Goal: Task Accomplishment & Management: Complete application form

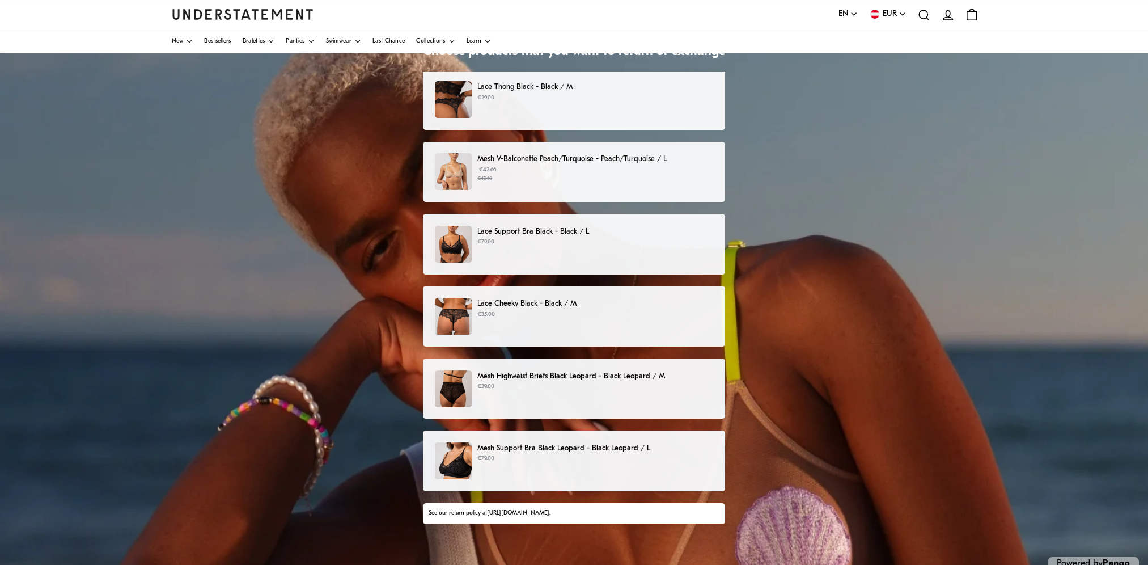
scroll to position [143, 0]
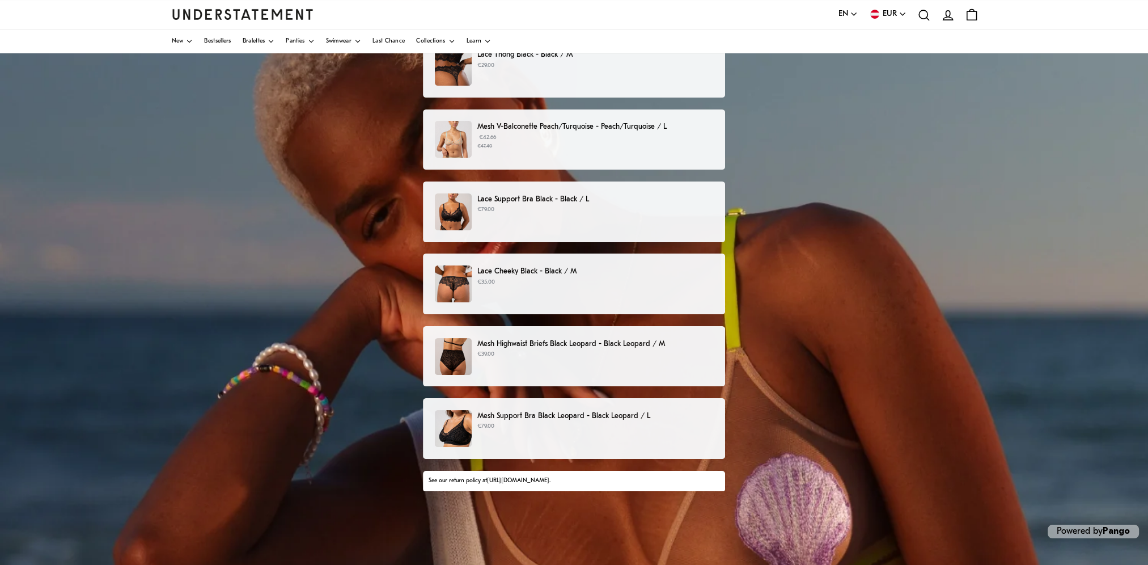
click at [565, 341] on p "Mesh Highwaist Briefs Black Leopard - Black Leopard / M" at bounding box center [595, 344] width 236 height 12
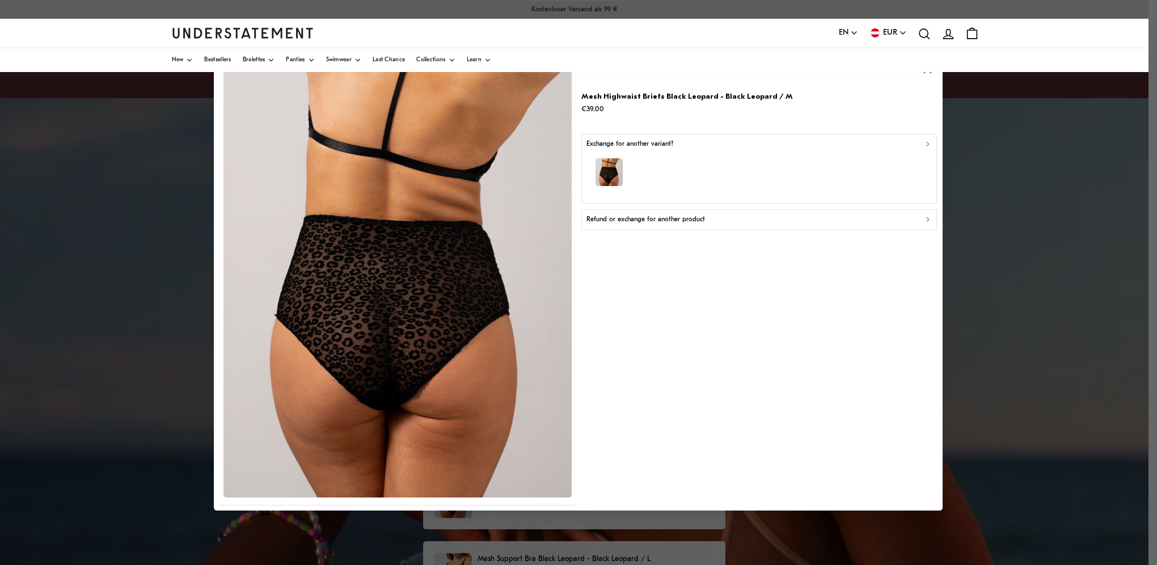
click at [853, 33] on icon "button" at bounding box center [854, 33] width 6 height 3
click at [847, 74] on span "Deutsch" at bounding box center [848, 75] width 20 height 9
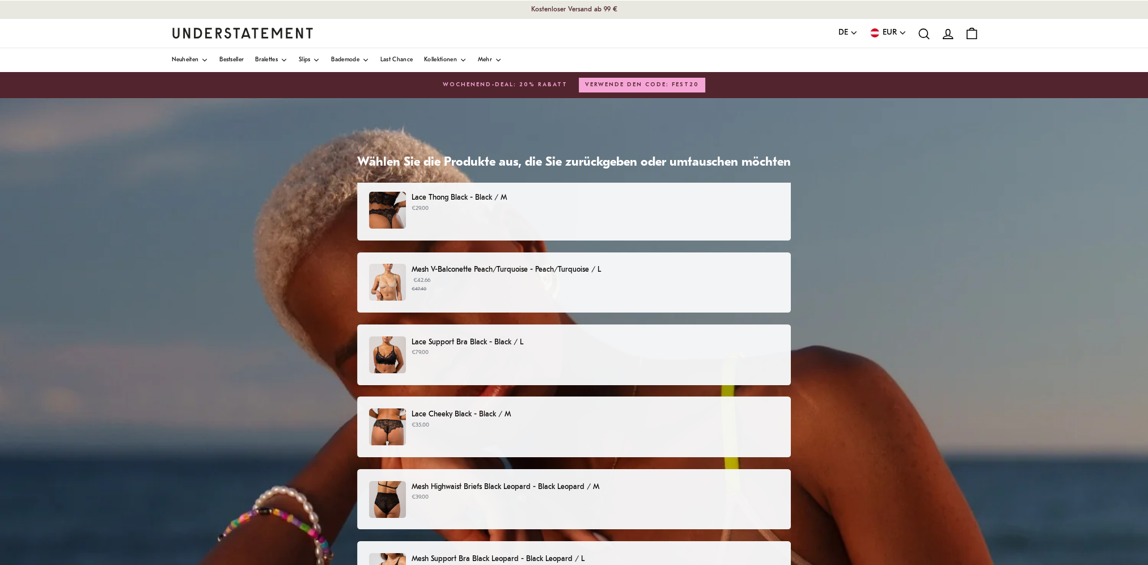
scroll to position [143, 0]
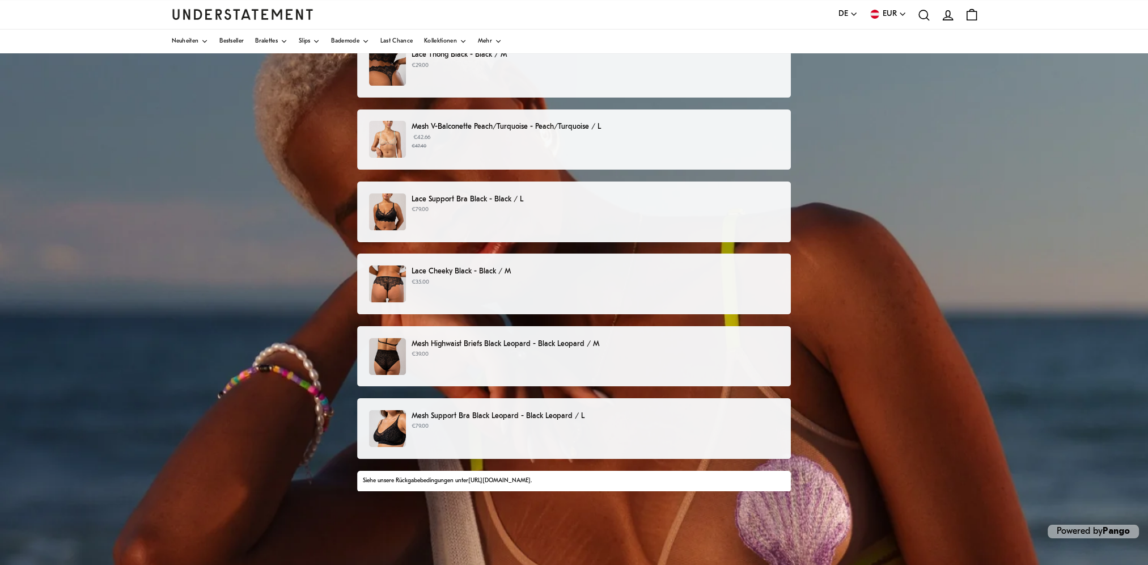
click at [565, 340] on p "Mesh Highwaist Briefs Black Leopard - Black Leopard / M" at bounding box center [595, 344] width 367 height 12
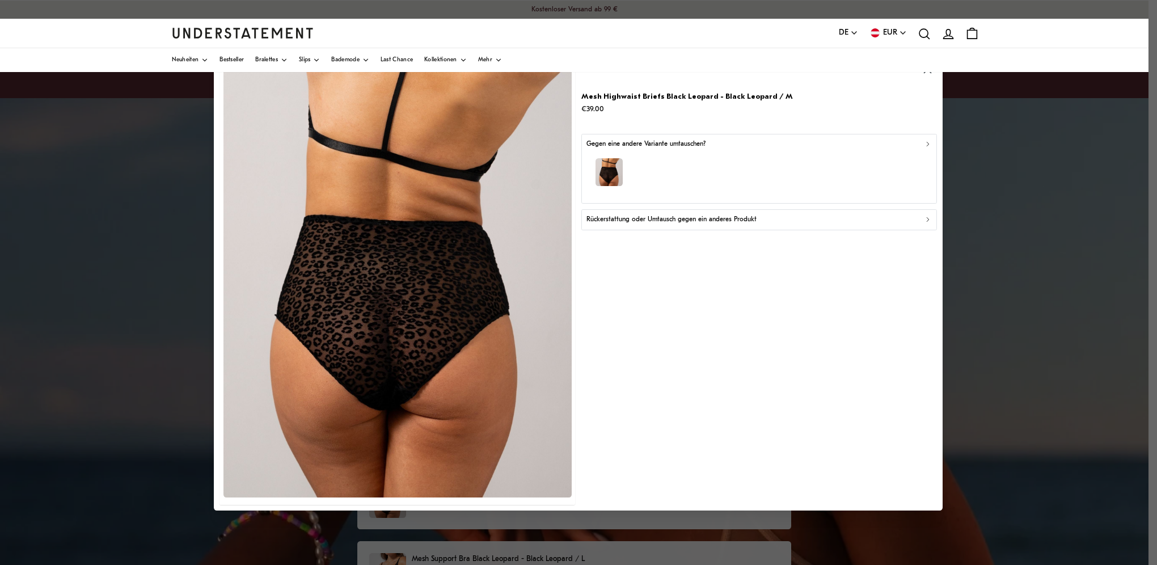
click at [640, 218] on p "Rückerstattung oder Umtausch gegen ein anderes Produkt" at bounding box center [671, 219] width 170 height 11
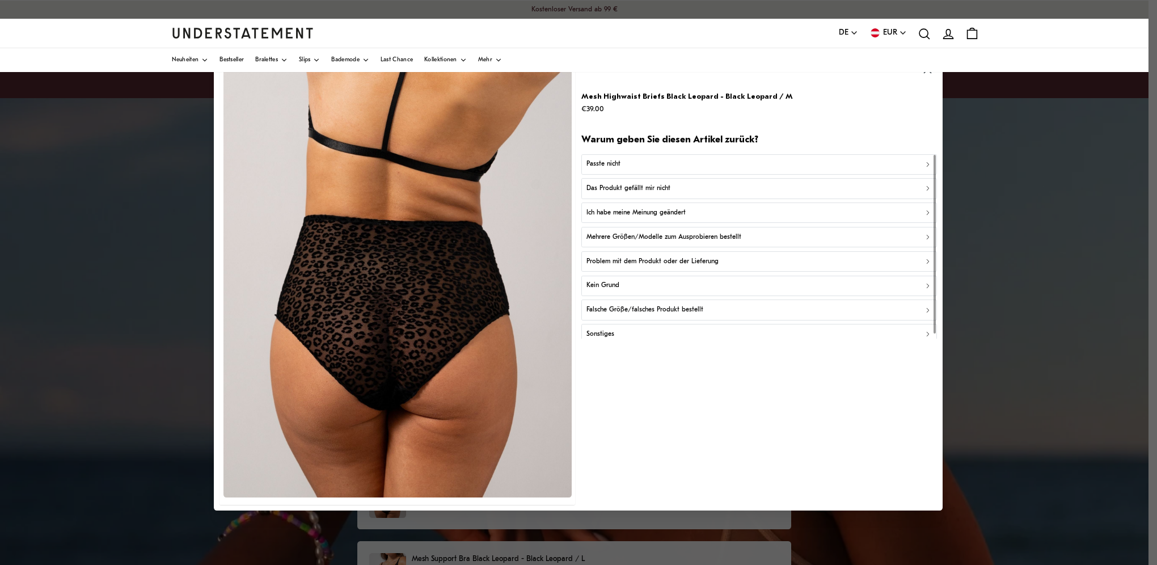
click at [621, 167] on div "Passte nicht" at bounding box center [758, 164] width 345 height 11
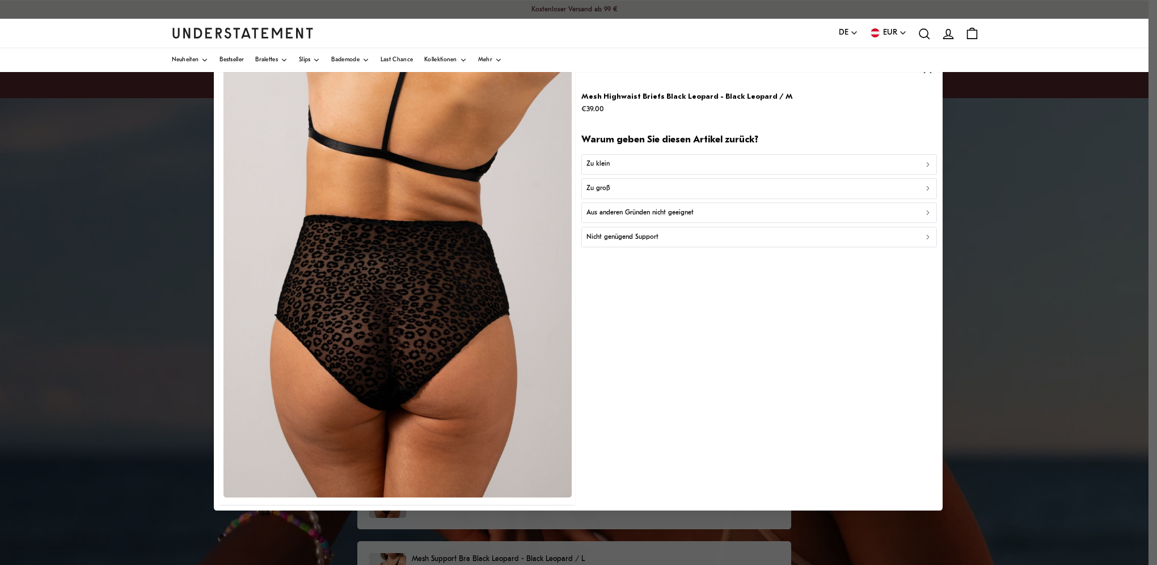
click at [606, 187] on p "Zu groß" at bounding box center [598, 188] width 24 height 11
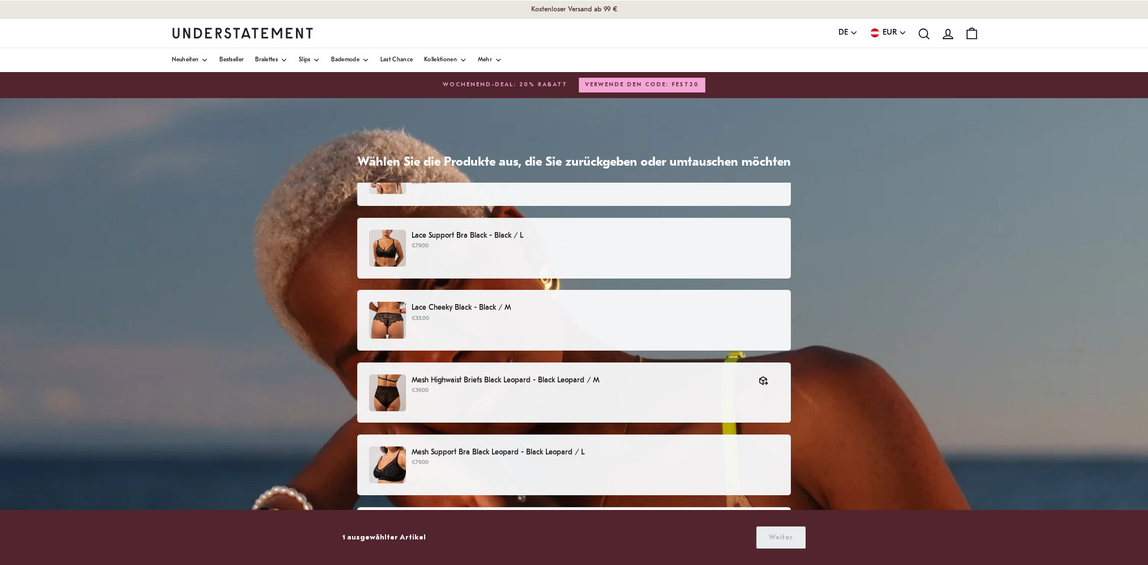
scroll to position [510, 0]
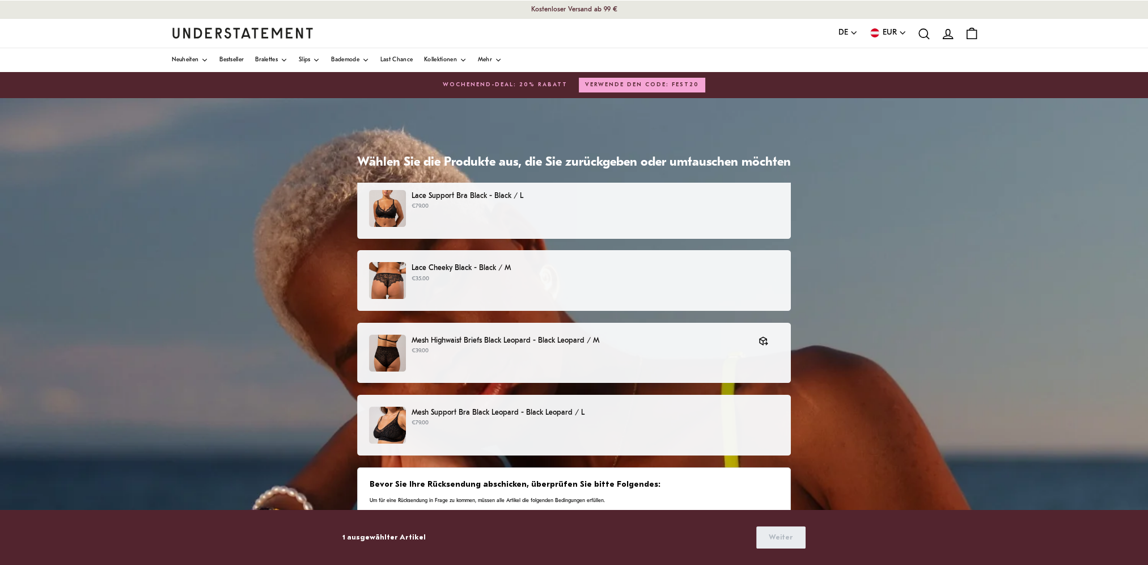
click at [509, 411] on p "Mesh Support Bra Black Leopard - Black Leopard / L" at bounding box center [595, 413] width 367 height 12
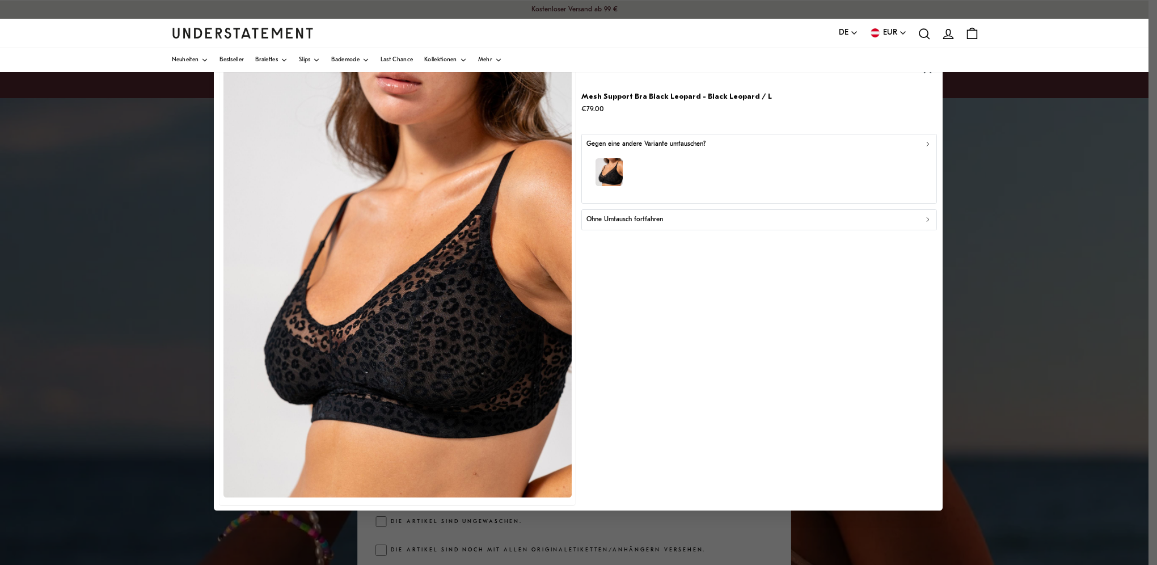
click at [631, 223] on p "Ohne Umtausch fortfahren" at bounding box center [624, 219] width 77 height 11
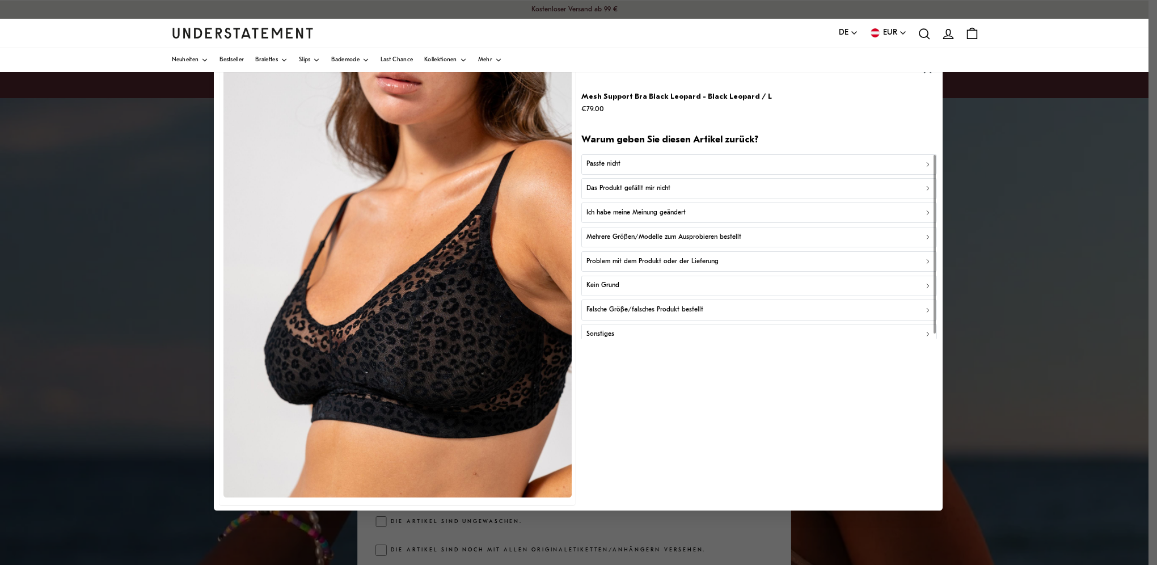
click at [606, 165] on p "Passte nicht" at bounding box center [603, 164] width 34 height 11
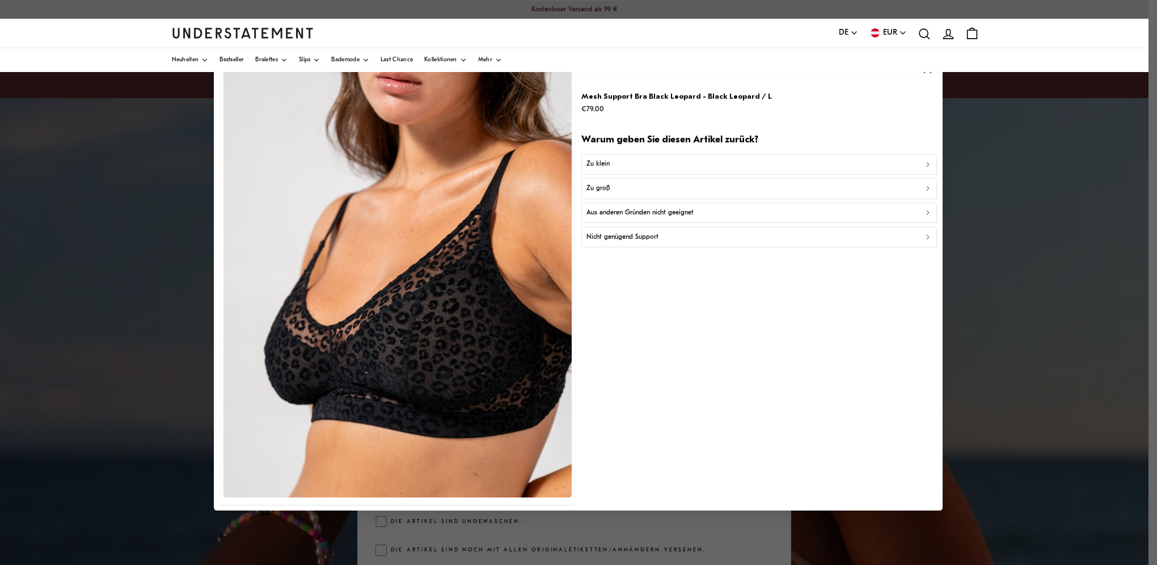
click at [599, 188] on p "Zu groß" at bounding box center [598, 188] width 24 height 11
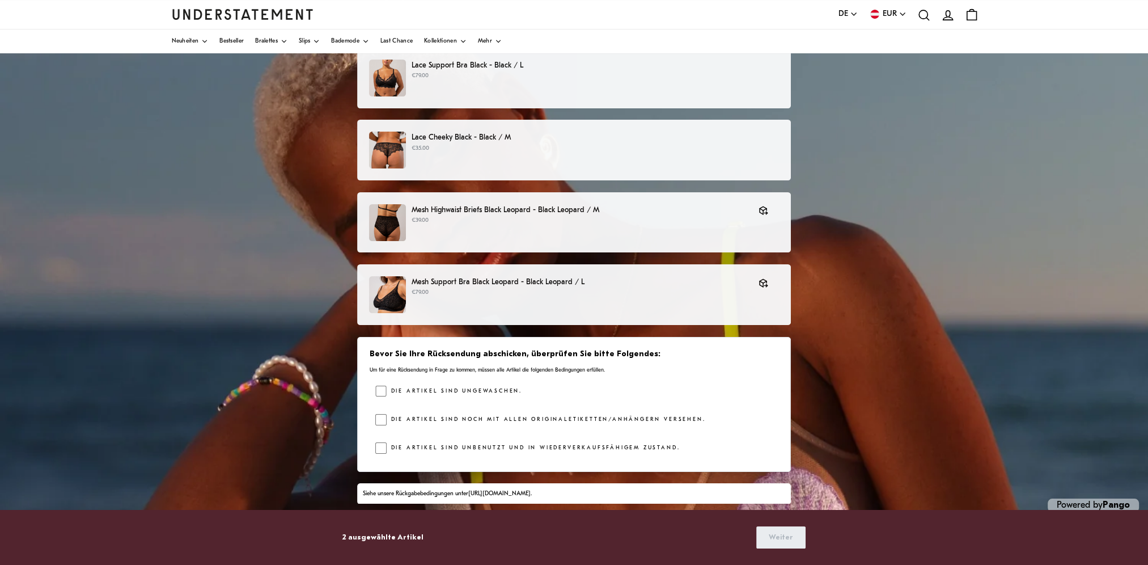
scroll to position [143, 0]
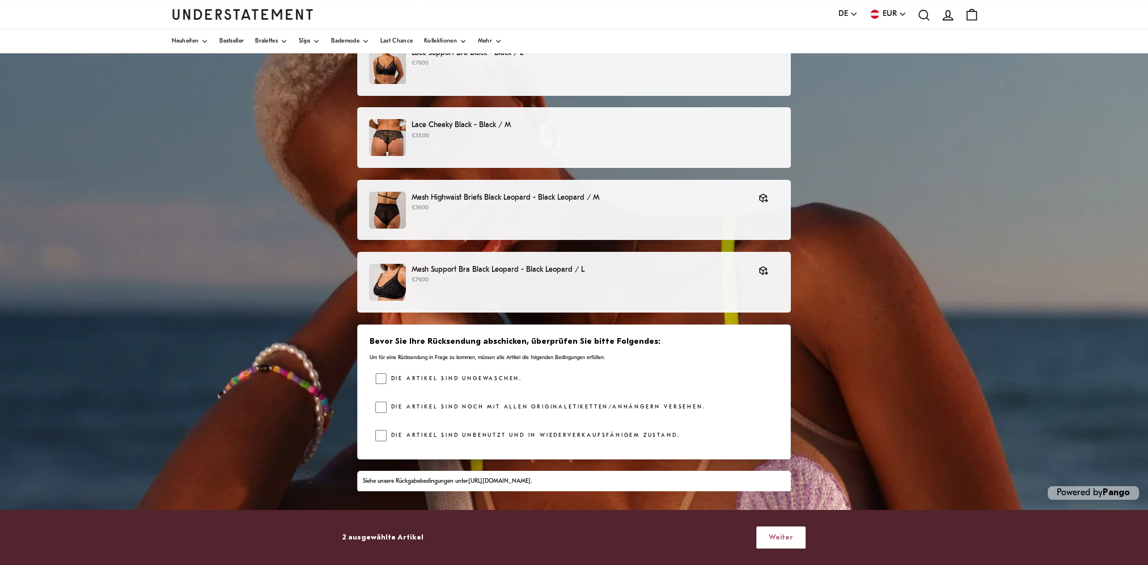
click at [782, 540] on span "Weiter" at bounding box center [781, 537] width 24 height 21
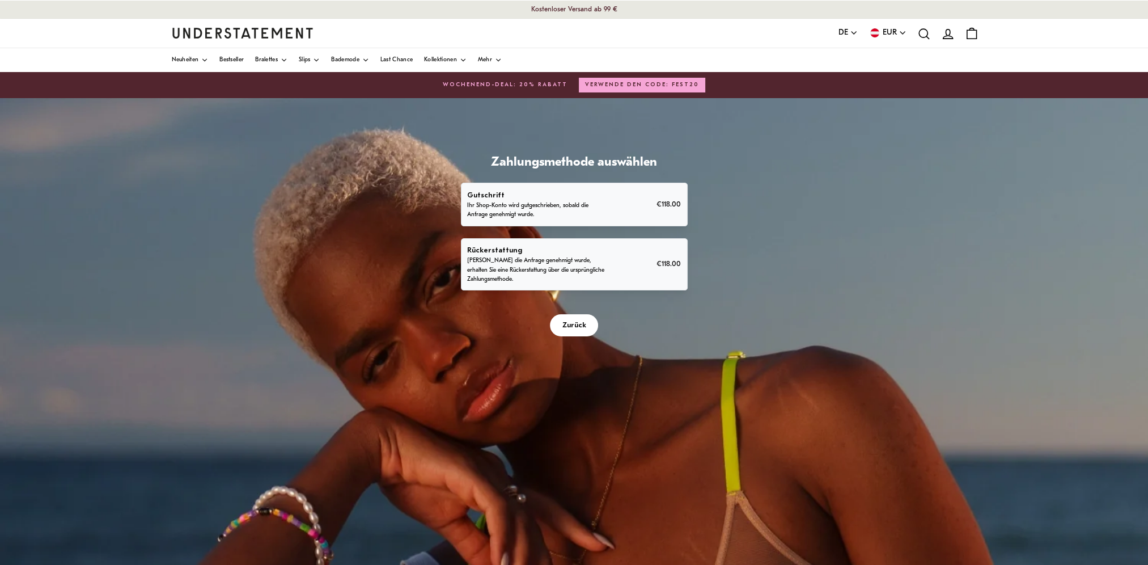
click at [526, 260] on p "Sobald die Anfrage genehmigt wurde, erhalten Sie eine Rückerstattung über die u…" at bounding box center [538, 269] width 142 height 27
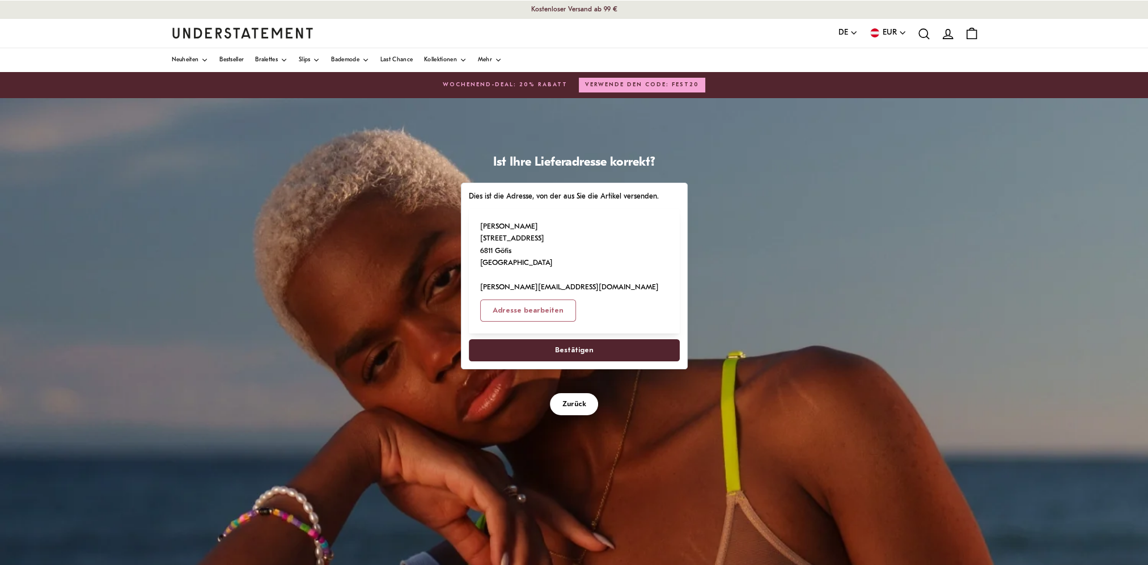
click at [566, 350] on span "Bestätigen" at bounding box center [574, 350] width 39 height 21
select select "**"
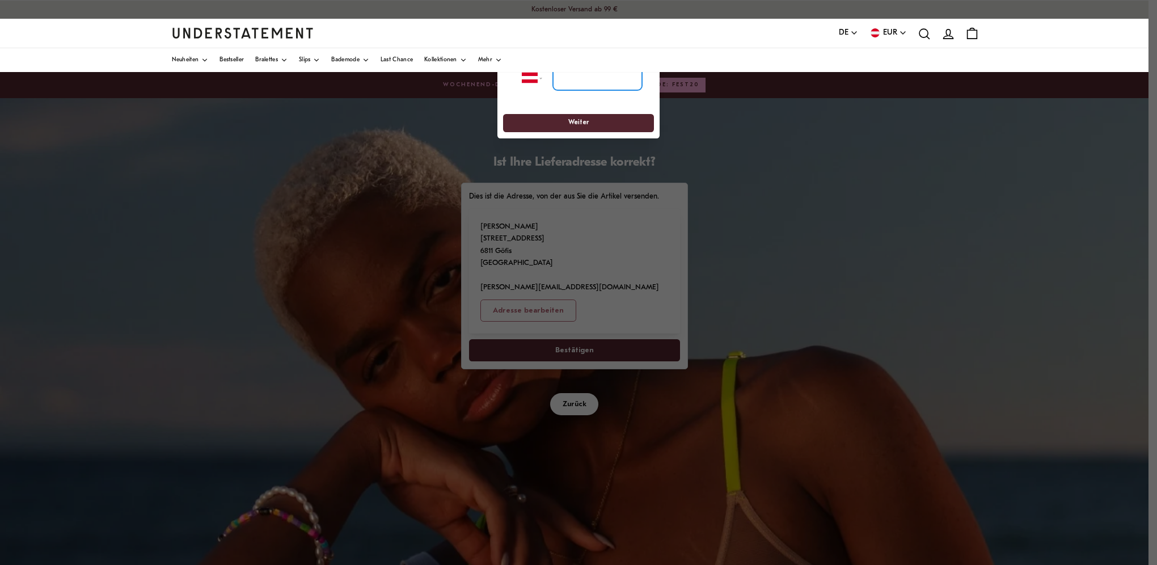
click at [561, 78] on input "tel" at bounding box center [597, 77] width 89 height 25
type input "**********"
click at [572, 120] on span "Weiter" at bounding box center [578, 124] width 21 height 18
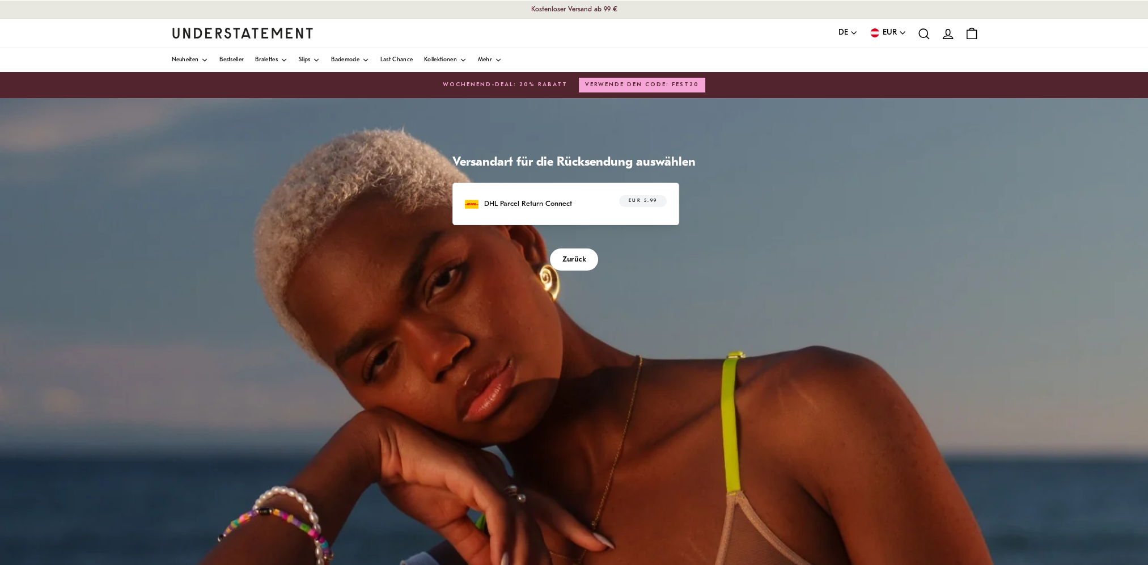
click at [528, 204] on p "DHL Parcel Return Connect" at bounding box center [528, 204] width 88 height 12
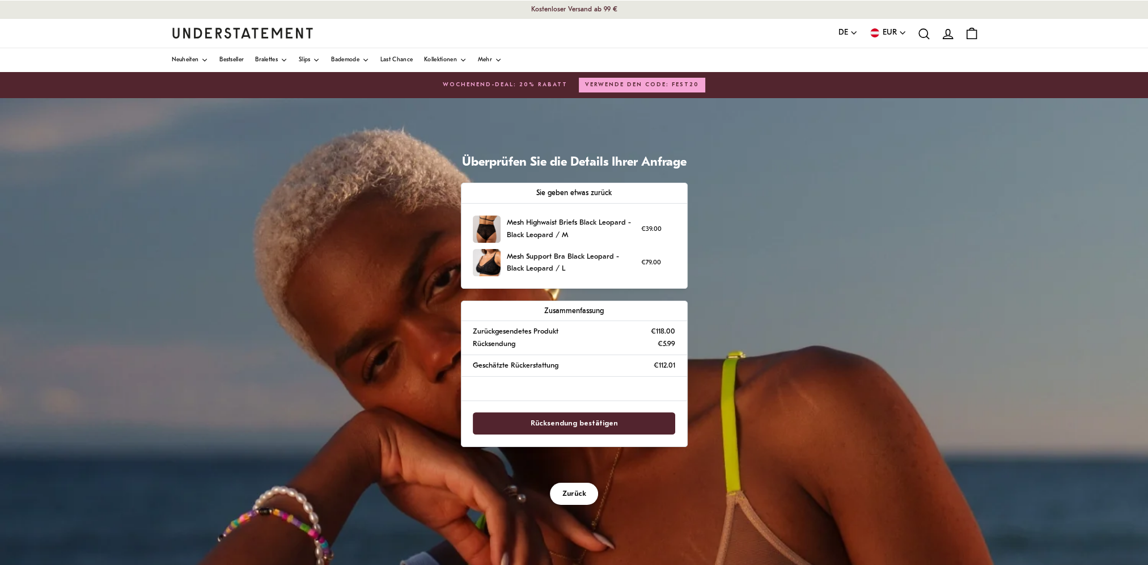
click at [584, 423] on span "Rücksendung bestätigen" at bounding box center [574, 423] width 87 height 21
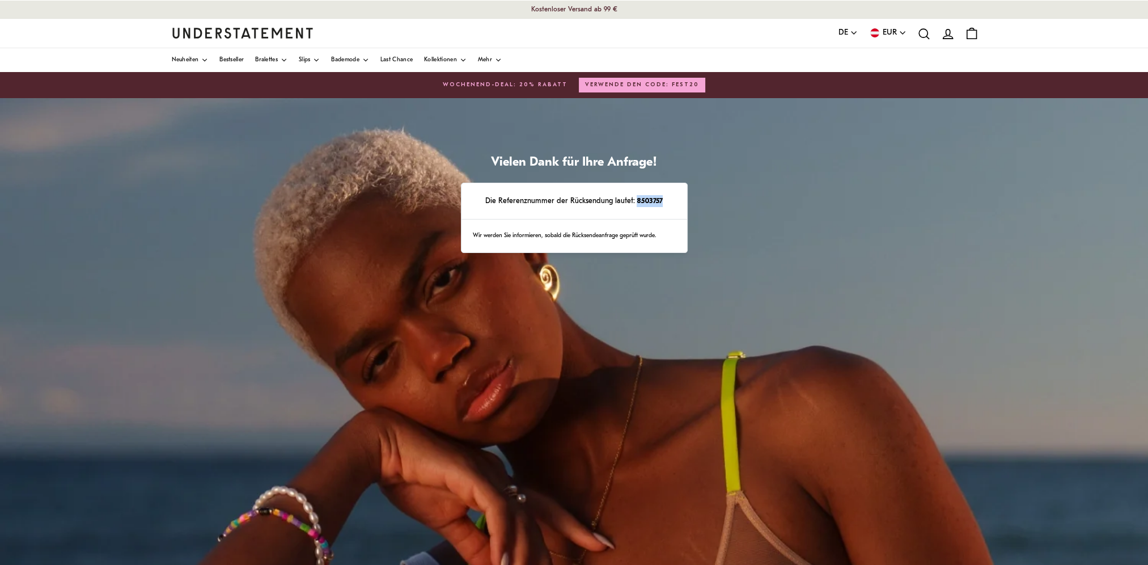
drag, startPoint x: 635, startPoint y: 201, endPoint x: 671, endPoint y: 201, distance: 36.3
click at [671, 201] on p "Die Referenznummer der Rücksendung lautet: 8503757" at bounding box center [574, 201] width 202 height 12
